Goal: Find specific page/section: Locate item on page

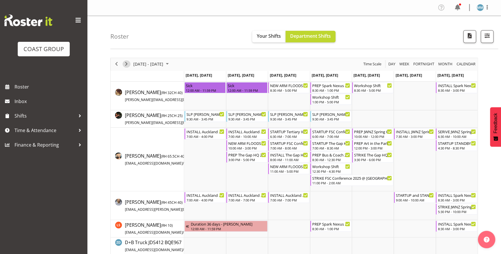
click at [125, 62] on span "Next" at bounding box center [126, 63] width 7 height 7
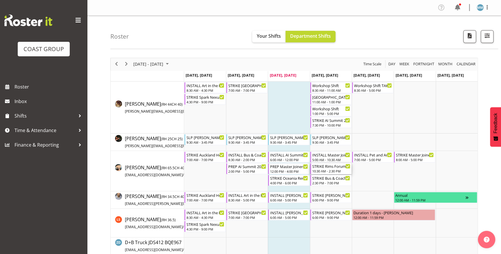
click at [327, 167] on div "STRIKE Rims Forum 2025 @ Energy Events Center On Site @ 1330" at bounding box center [331, 166] width 38 height 6
click at [0, 0] on div at bounding box center [0, 0] width 0 height 0
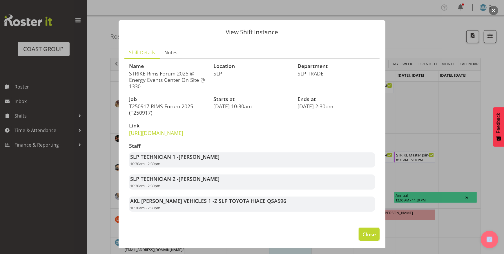
click at [362, 241] on button "Close" at bounding box center [369, 234] width 21 height 13
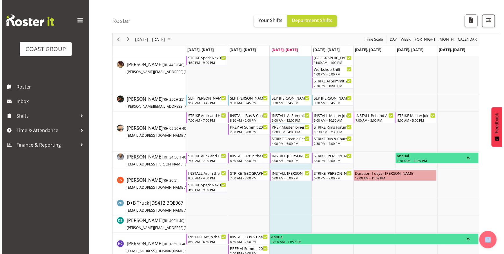
scroll to position [53, 0]
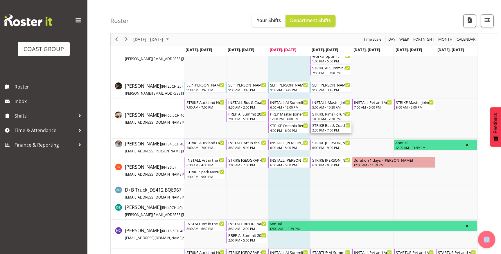
click at [325, 127] on div "STRIKE Bus & Coach 2025 @ Claudelands On Site @ 1600" at bounding box center [331, 125] width 38 height 6
click at [0, 0] on div at bounding box center [0, 0] width 0 height 0
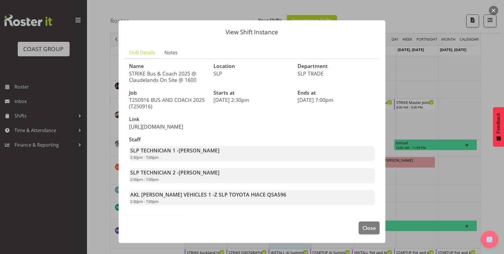
click at [172, 130] on link "[URL][DOMAIN_NAME]" at bounding box center [156, 126] width 54 height 7
